Goal: Information Seeking & Learning: Learn about a topic

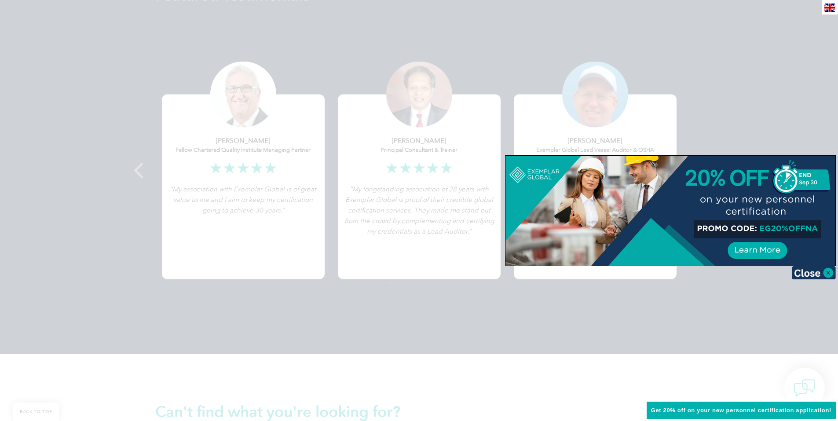
scroll to position [1733, 0]
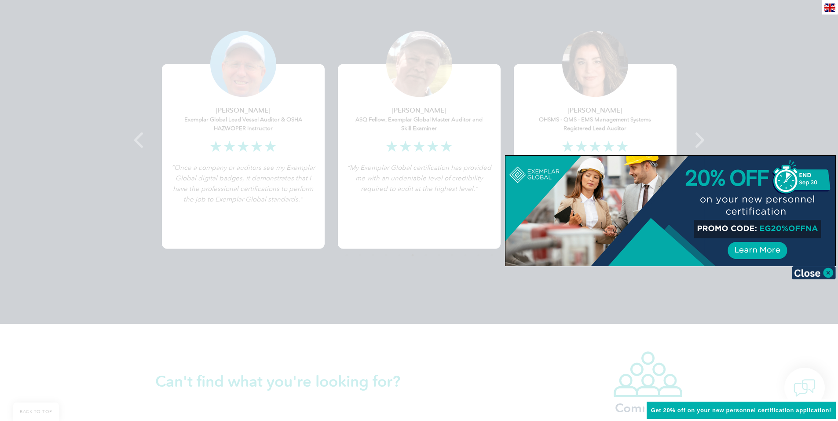
click at [524, 78] on div at bounding box center [419, 210] width 838 height 421
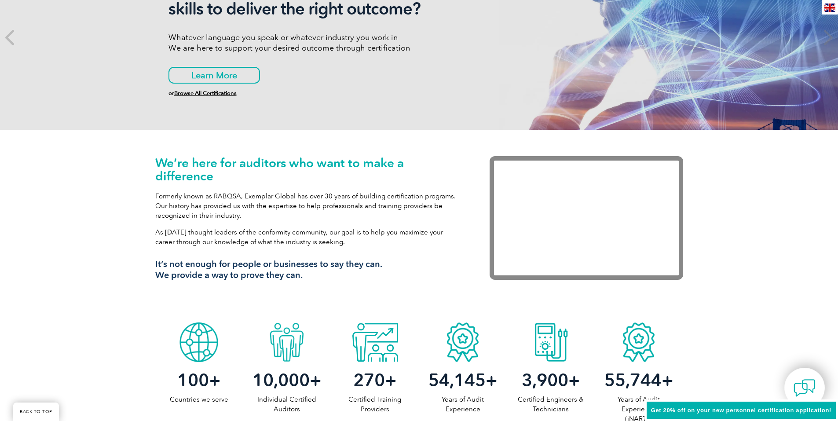
scroll to position [0, 0]
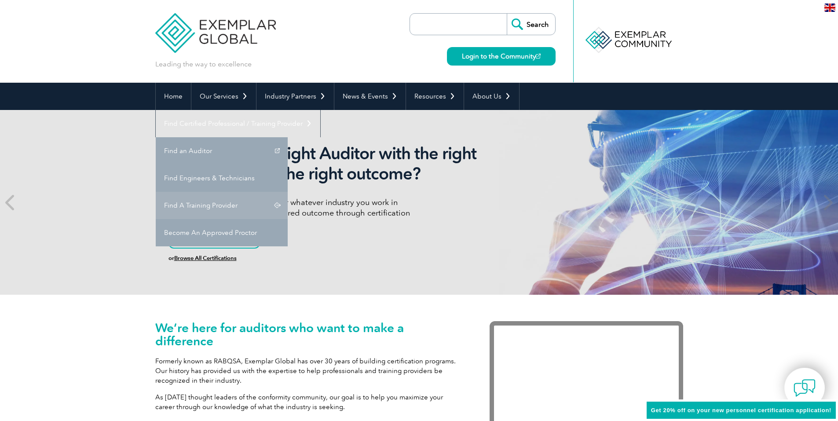
click at [288, 192] on link "Find A Training Provider" at bounding box center [222, 205] width 132 height 27
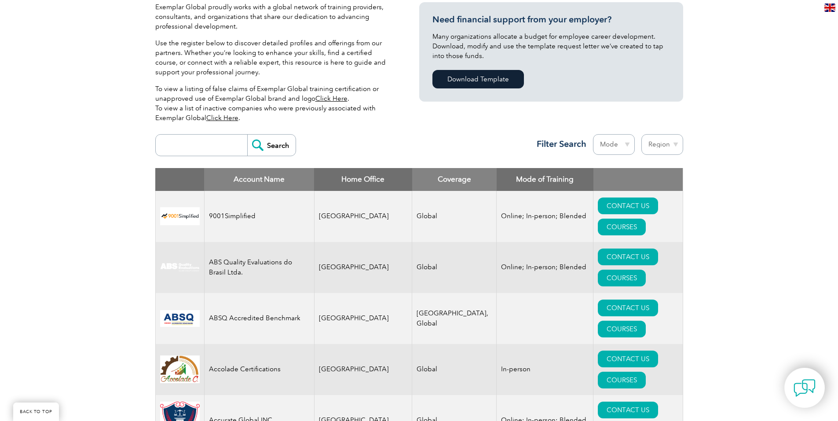
scroll to position [220, 0]
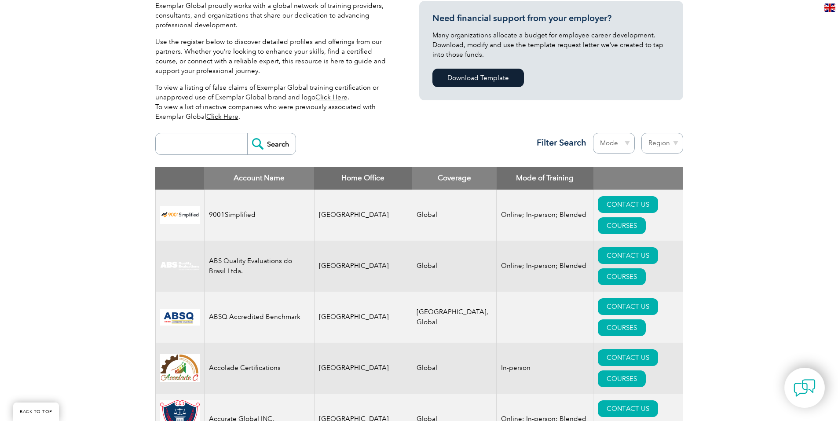
click at [196, 146] on input "search" at bounding box center [203, 143] width 87 height 21
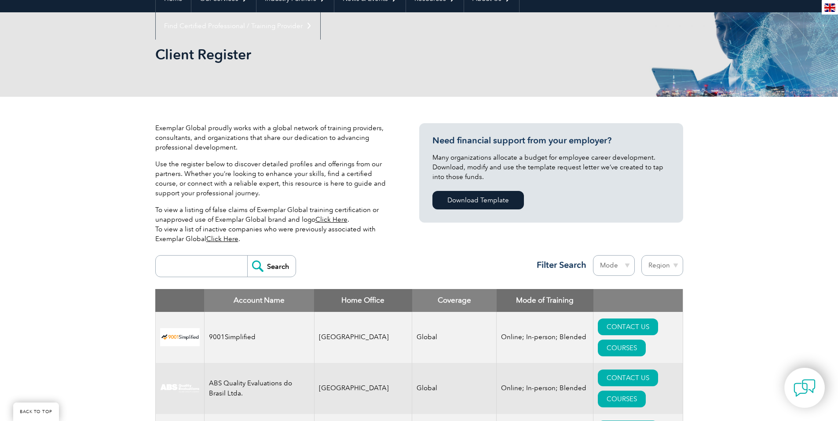
scroll to position [88, 0]
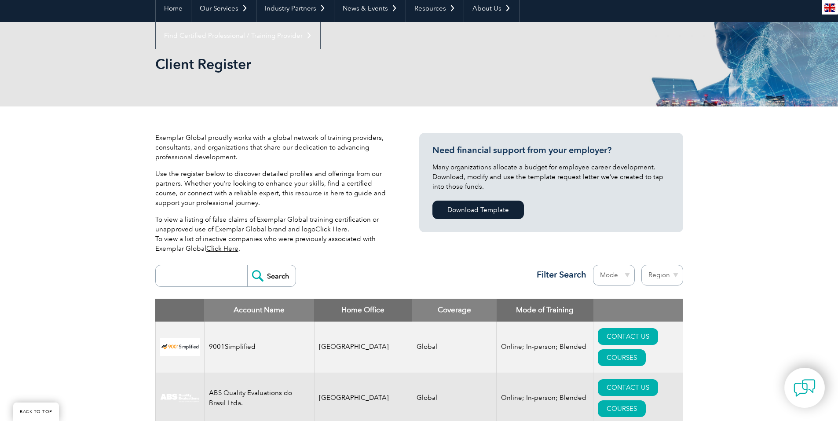
click at [678, 287] on div "Region Australia Bahrain Bangladesh Brazil Canada Colombia Dominican Republic E…" at bounding box center [659, 277] width 48 height 25
click at [670, 269] on select "Region Australia Bahrain Bangladesh Brazil Canada Colombia Dominican Republic E…" at bounding box center [662, 275] width 42 height 21
select select "[GEOGRAPHIC_DATA]"
click at [641, 265] on select "Region Australia Bahrain Bangladesh Brazil Canada Colombia Dominican Republic E…" at bounding box center [662, 275] width 42 height 21
click at [611, 271] on select "Mode Online In-person Blended" at bounding box center [614, 275] width 42 height 21
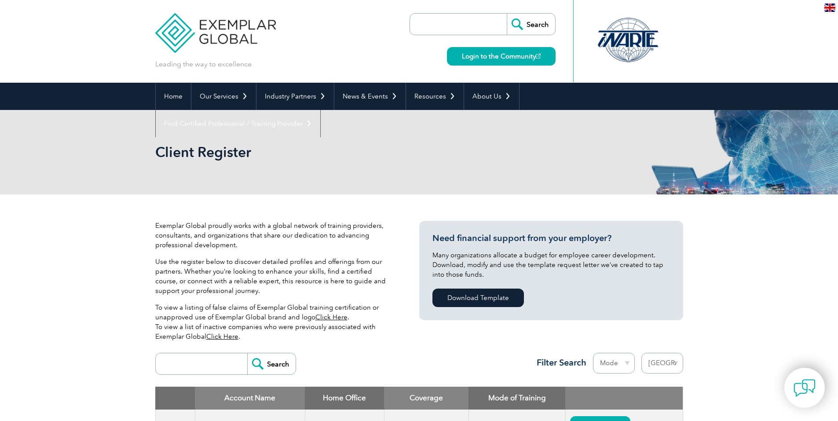
select select "[GEOGRAPHIC_DATA]"
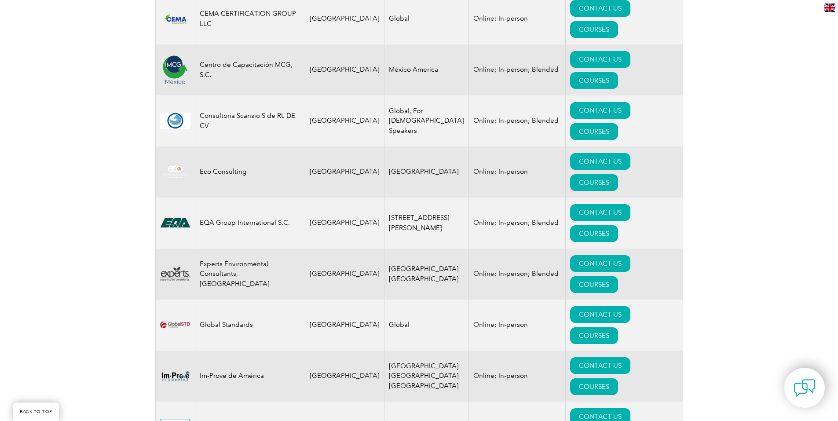
scroll to position [332, 0]
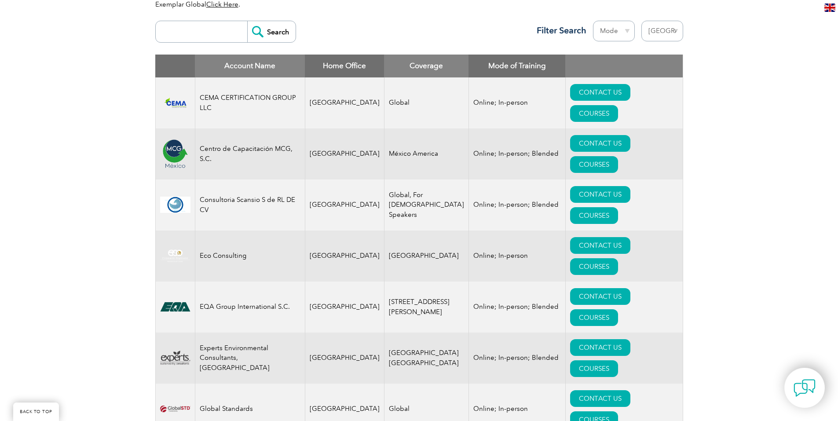
click at [205, 282] on td "EQA Group International S.C." at bounding box center [250, 307] width 110 height 51
drag, startPoint x: 205, startPoint y: 242, endPoint x: 263, endPoint y: 245, distance: 58.1
click at [263, 282] on td "EQA Group International S.C." at bounding box center [250, 307] width 110 height 51
